Goal: Check status: Check status

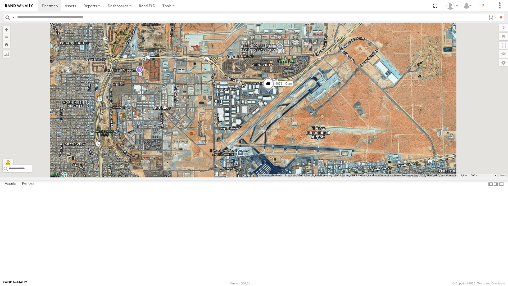
click at [0, 0] on div "442 - Cam" at bounding box center [0, 0] width 0 height 0
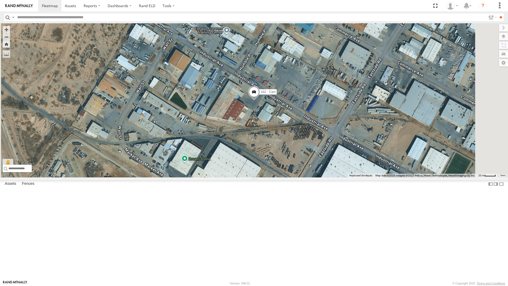
click at [0, 0] on div "All Assets" at bounding box center [0, 0] width 0 height 0
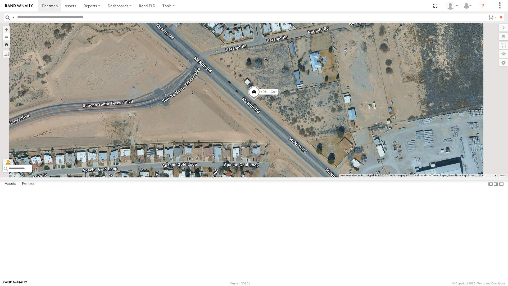
click at [10, 33] on button "Zoom out" at bounding box center [6, 36] width 7 height 7
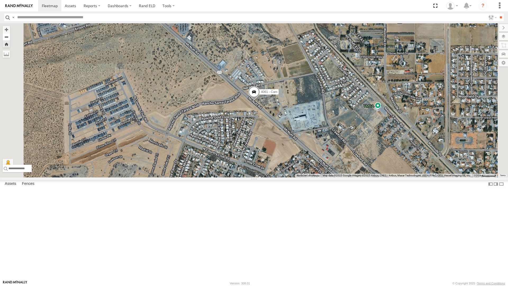
click at [10, 33] on button "Zoom out" at bounding box center [6, 36] width 7 height 7
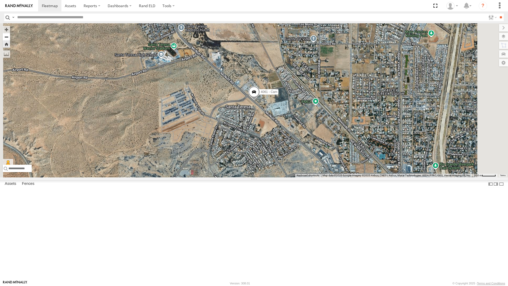
click at [10, 33] on button "Zoom out" at bounding box center [6, 36] width 7 height 7
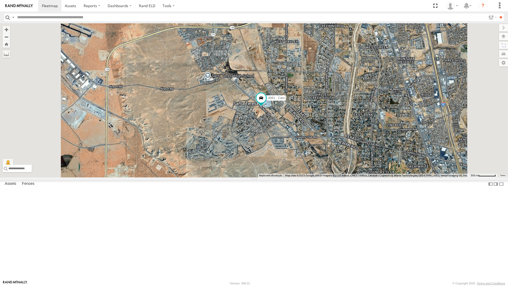
click at [0, 0] on div "212 - Cam" at bounding box center [0, 0] width 0 height 0
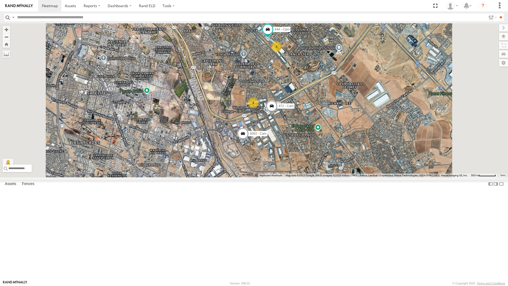
click at [0, 0] on div "212 - Cam" at bounding box center [0, 0] width 0 height 0
